Goal: Task Accomplishment & Management: Use online tool/utility

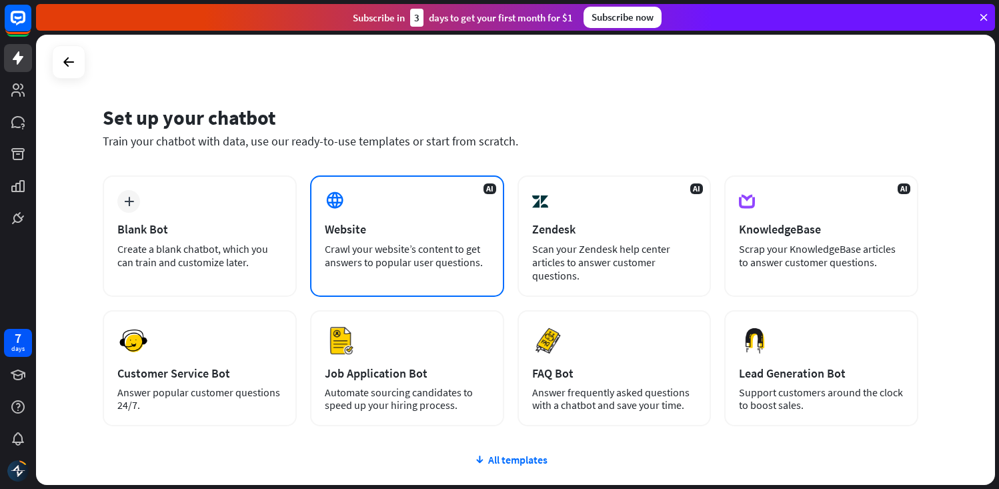
click at [366, 207] on div "AI Website Crawl your website’s content to get answers to popular user question…" at bounding box center [407, 235] width 194 height 121
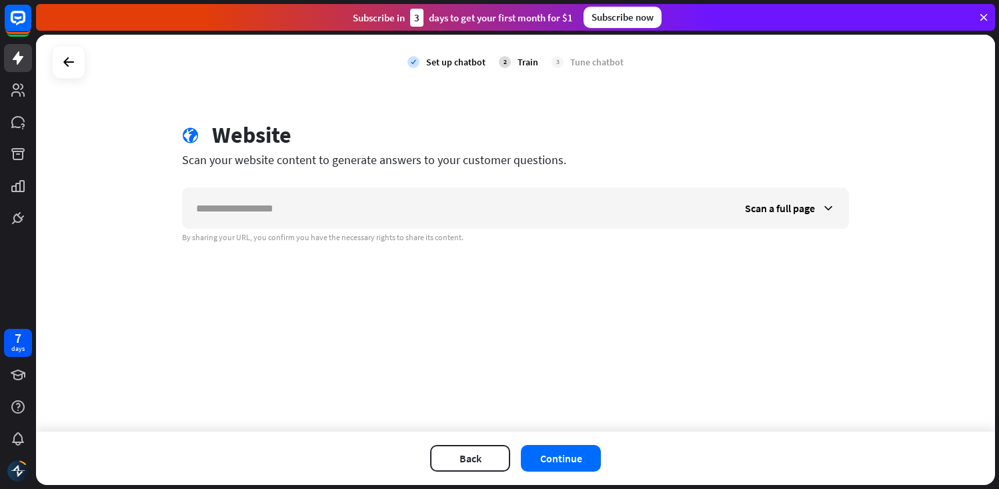
click at [366, 207] on input "text" at bounding box center [457, 208] width 549 height 40
type input "**********"
click at [566, 455] on button "Continue" at bounding box center [561, 458] width 80 height 27
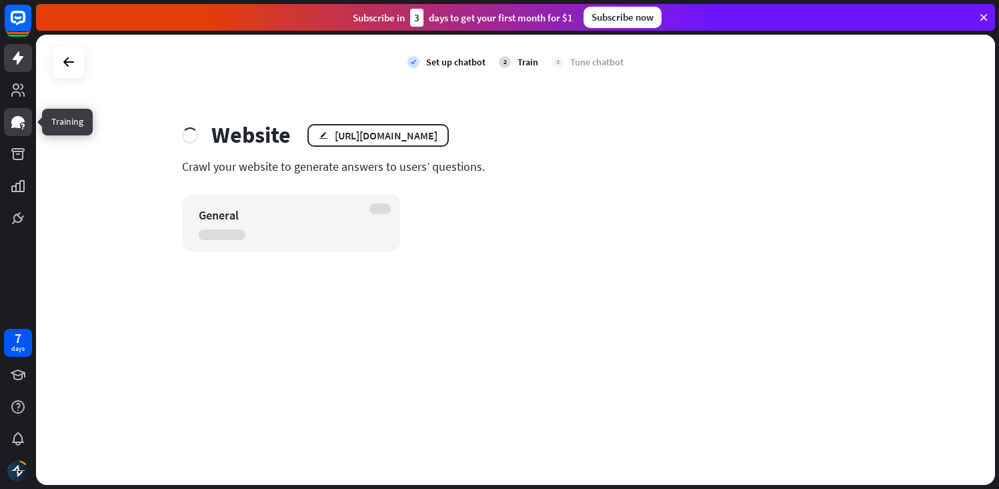
click at [19, 129] on icon at bounding box center [18, 122] width 16 height 16
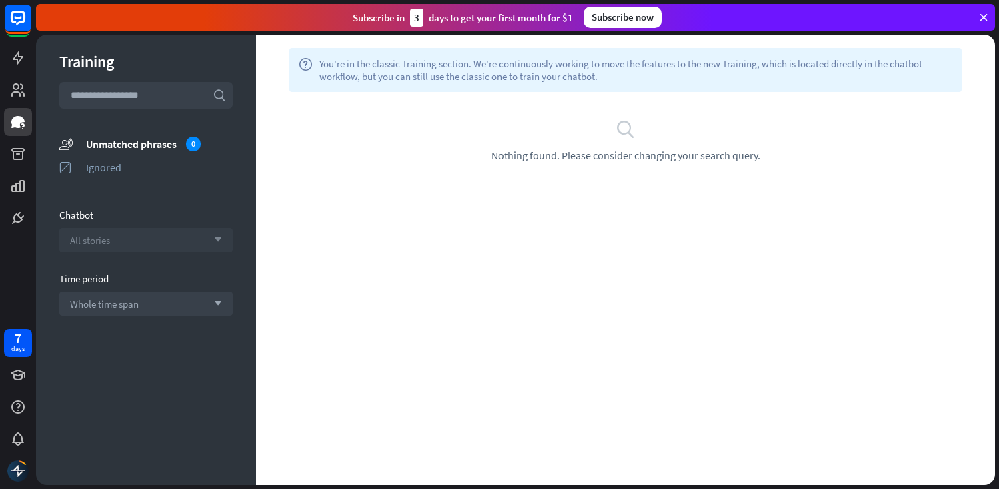
click at [172, 233] on div "All stories arrow_down" at bounding box center [145, 240] width 173 height 24
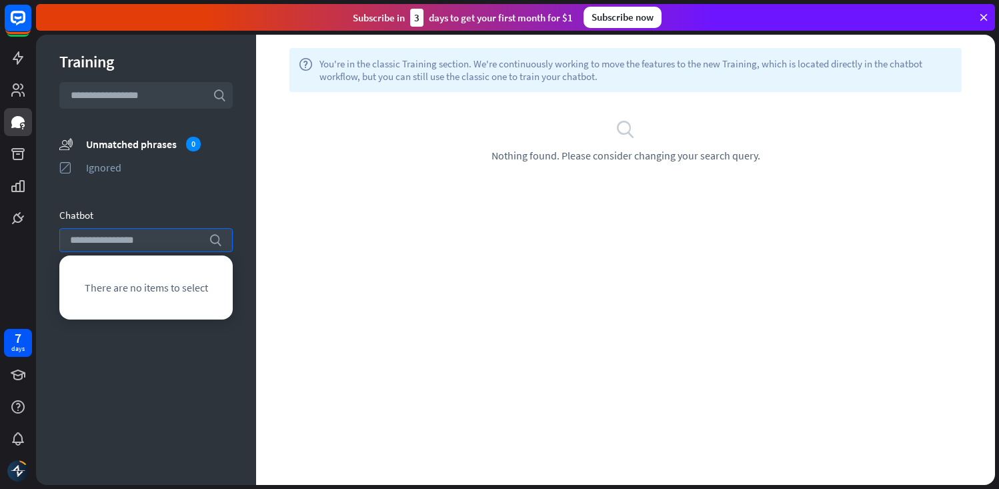
click at [185, 216] on div "Chatbot" at bounding box center [145, 215] width 173 height 13
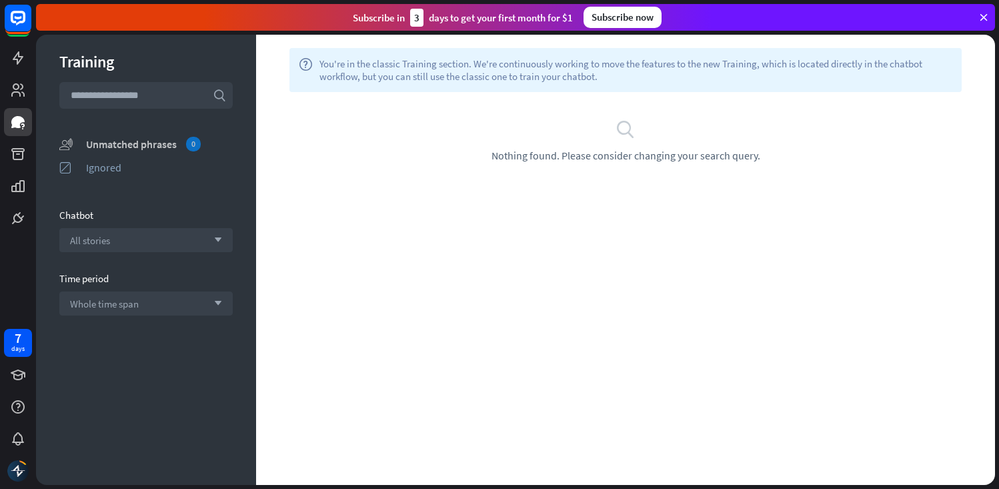
click at [109, 146] on div "Unmatched phrases 0" at bounding box center [159, 144] width 147 height 15
click at [21, 97] on icon at bounding box center [18, 90] width 16 height 16
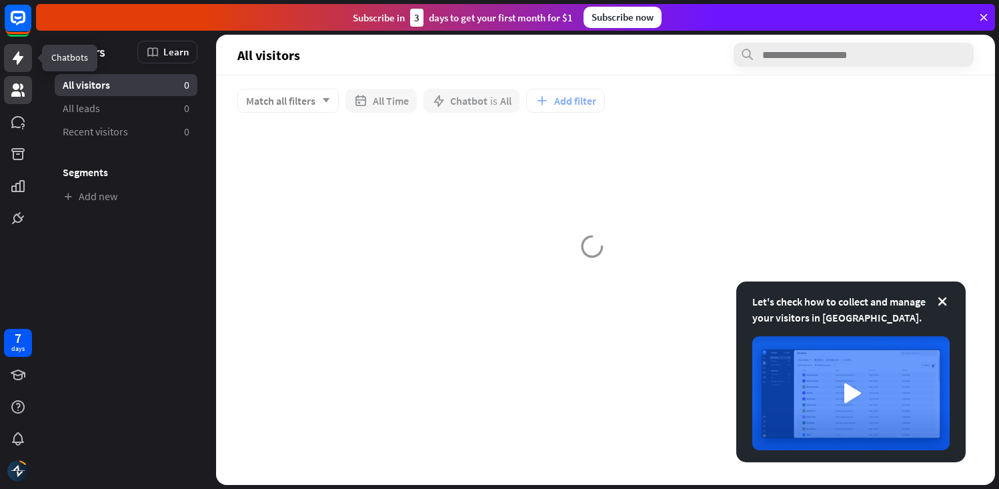
click at [19, 63] on icon at bounding box center [18, 58] width 16 height 16
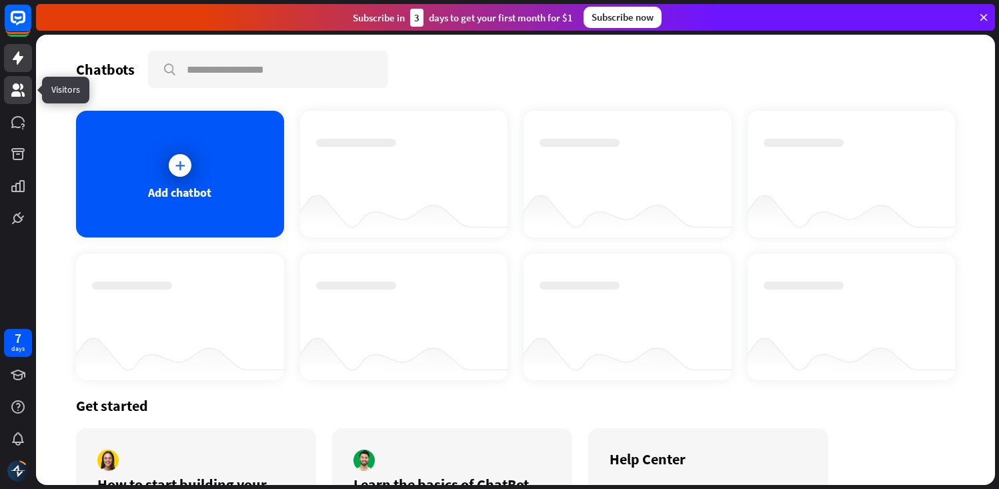
click at [19, 91] on icon at bounding box center [18, 90] width 16 height 16
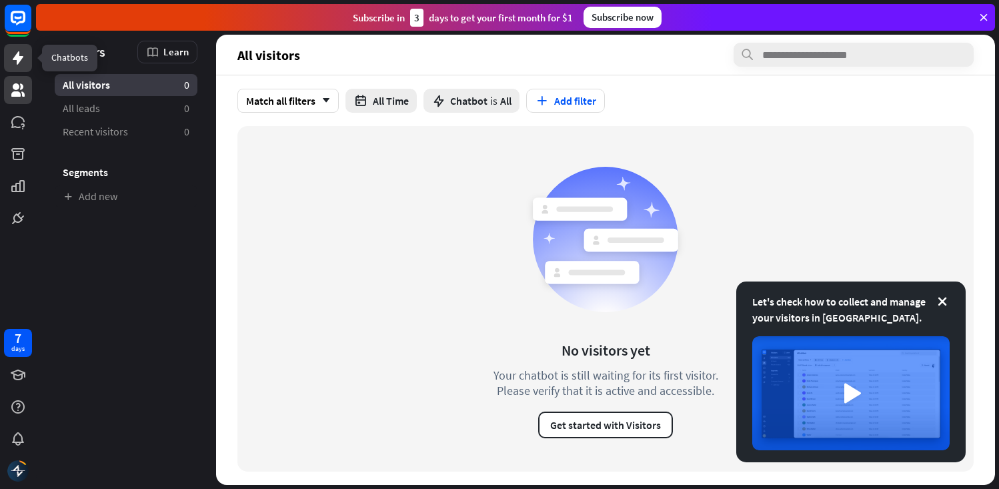
click at [11, 61] on icon at bounding box center [18, 58] width 16 height 16
